Goal: Navigation & Orientation: Find specific page/section

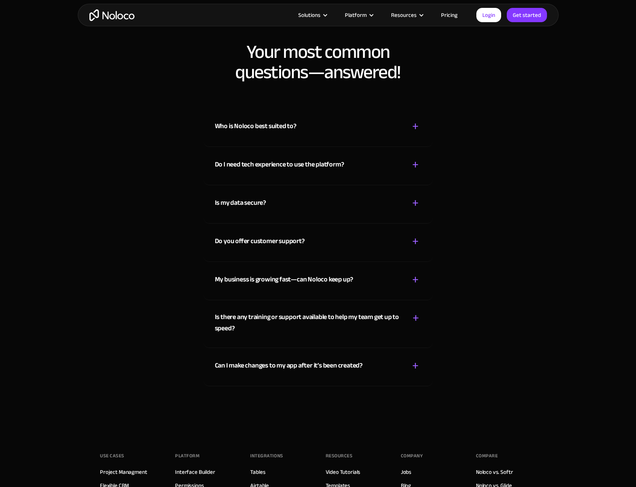
scroll to position [4131, 0]
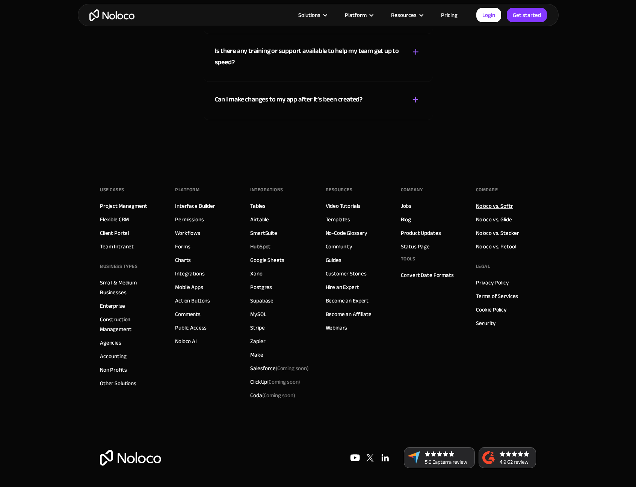
click at [491, 207] on link "Noloco vs. Softr" at bounding box center [494, 206] width 37 height 10
click at [420, 248] on link "Status Page" at bounding box center [415, 247] width 29 height 10
click at [185, 287] on link "Mobile Apps" at bounding box center [189, 287] width 28 height 10
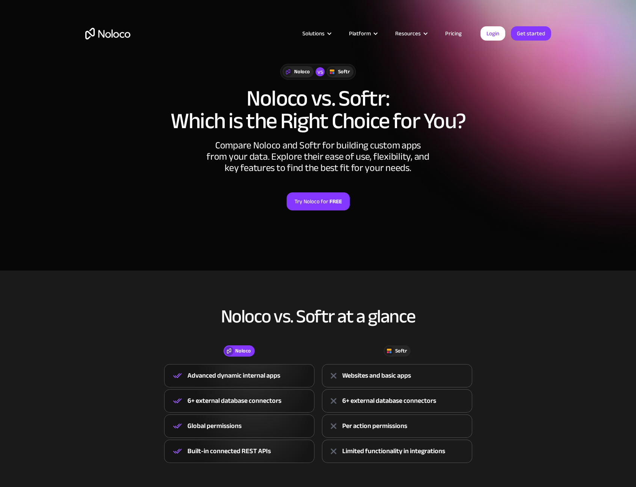
scroll to position [61, 0]
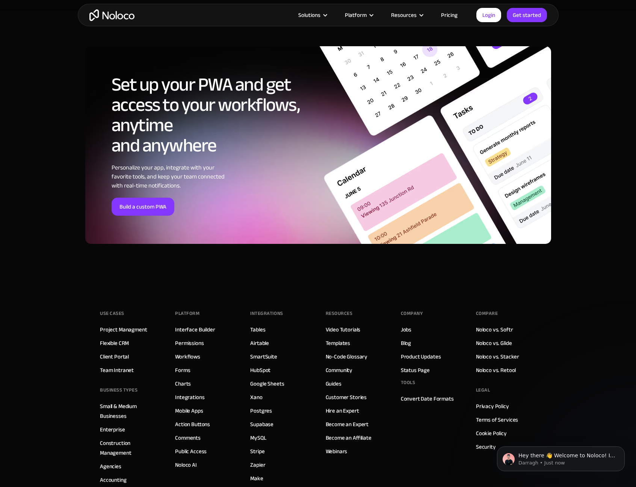
scroll to position [2556, 0]
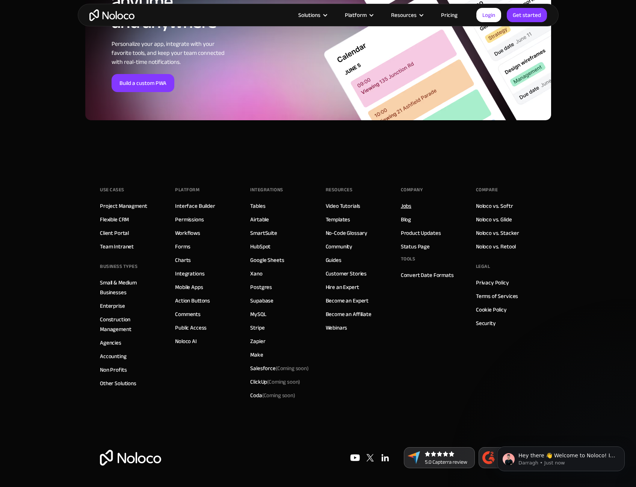
click at [405, 207] on link "Jobs" at bounding box center [406, 206] width 11 height 10
click at [562, 251] on footer "Use Cases Project Managment Flexible CRM Client Portal Team Intranet BUSINESS T…" at bounding box center [318, 324] width 636 height 325
click at [191, 232] on link "Workflows" at bounding box center [187, 233] width 25 height 10
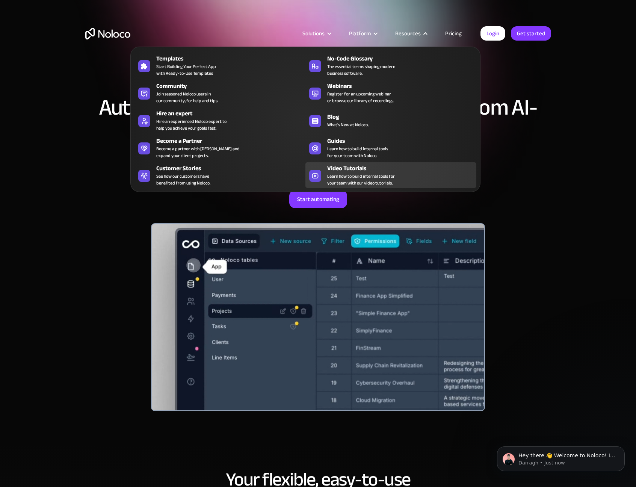
click at [352, 176] on span "Learn how to build internal tools for your team with our video tutorials." at bounding box center [361, 180] width 68 height 14
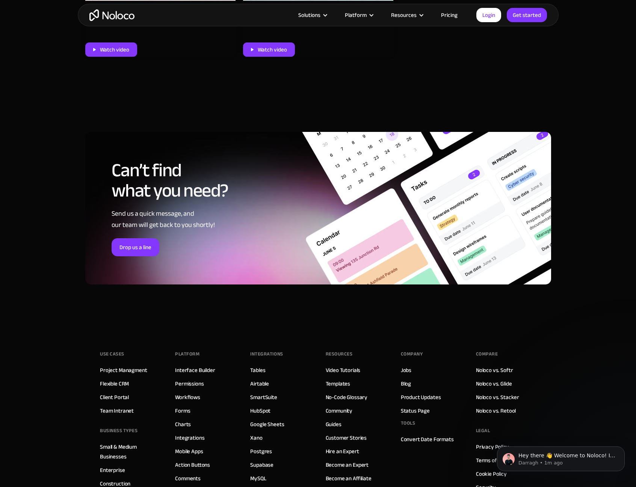
scroll to position [3525, 0]
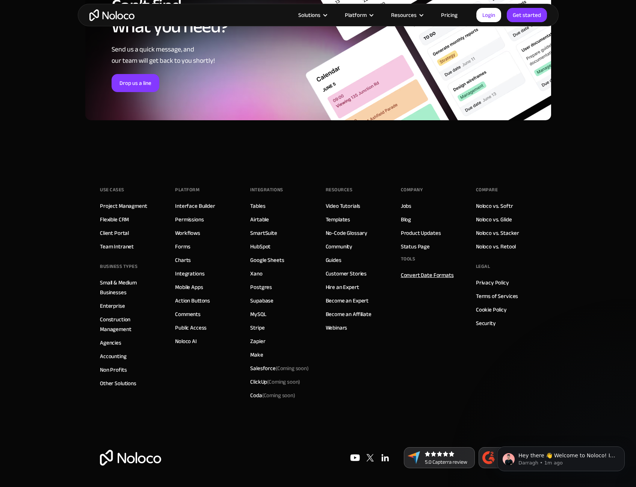
click at [412, 280] on link "Convert Date Formats" at bounding box center [427, 275] width 53 height 10
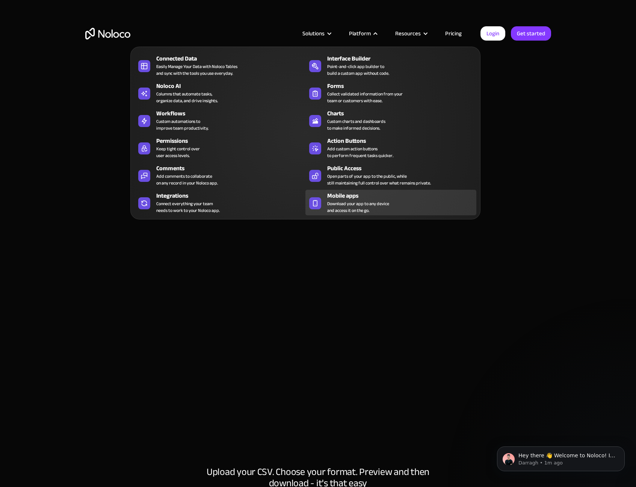
click at [419, 202] on div "Mobile apps Download your app to any device and access it on the go." at bounding box center [399, 202] width 145 height 23
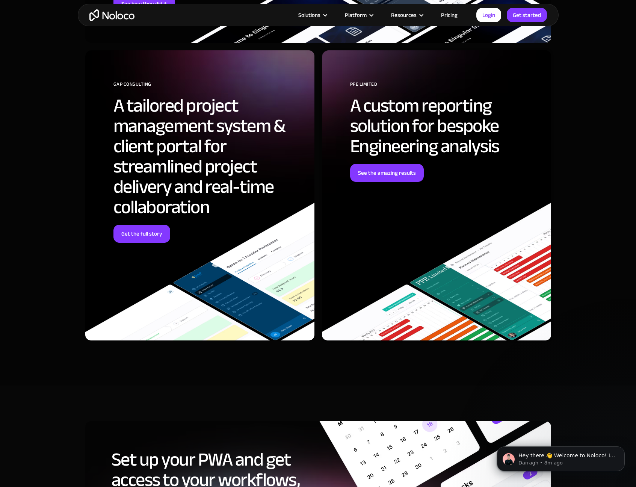
scroll to position [2556, 0]
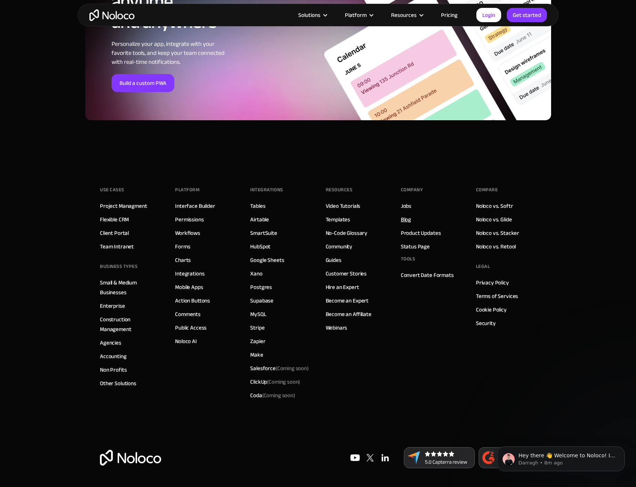
click at [408, 219] on link "Blog" at bounding box center [406, 220] width 10 height 10
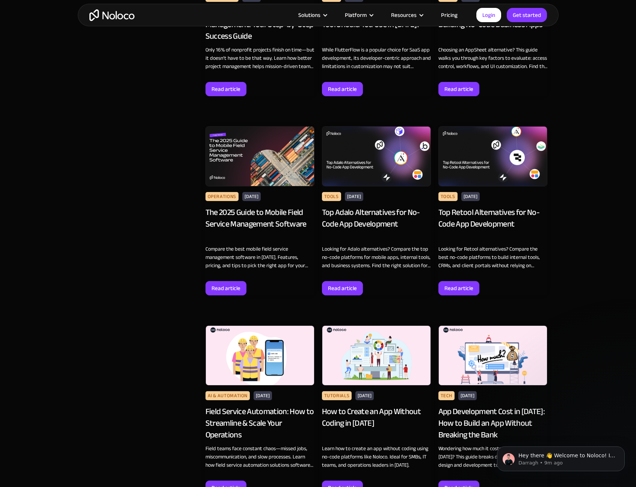
scroll to position [7123, 0]
